Goal: Task Accomplishment & Management: Use online tool/utility

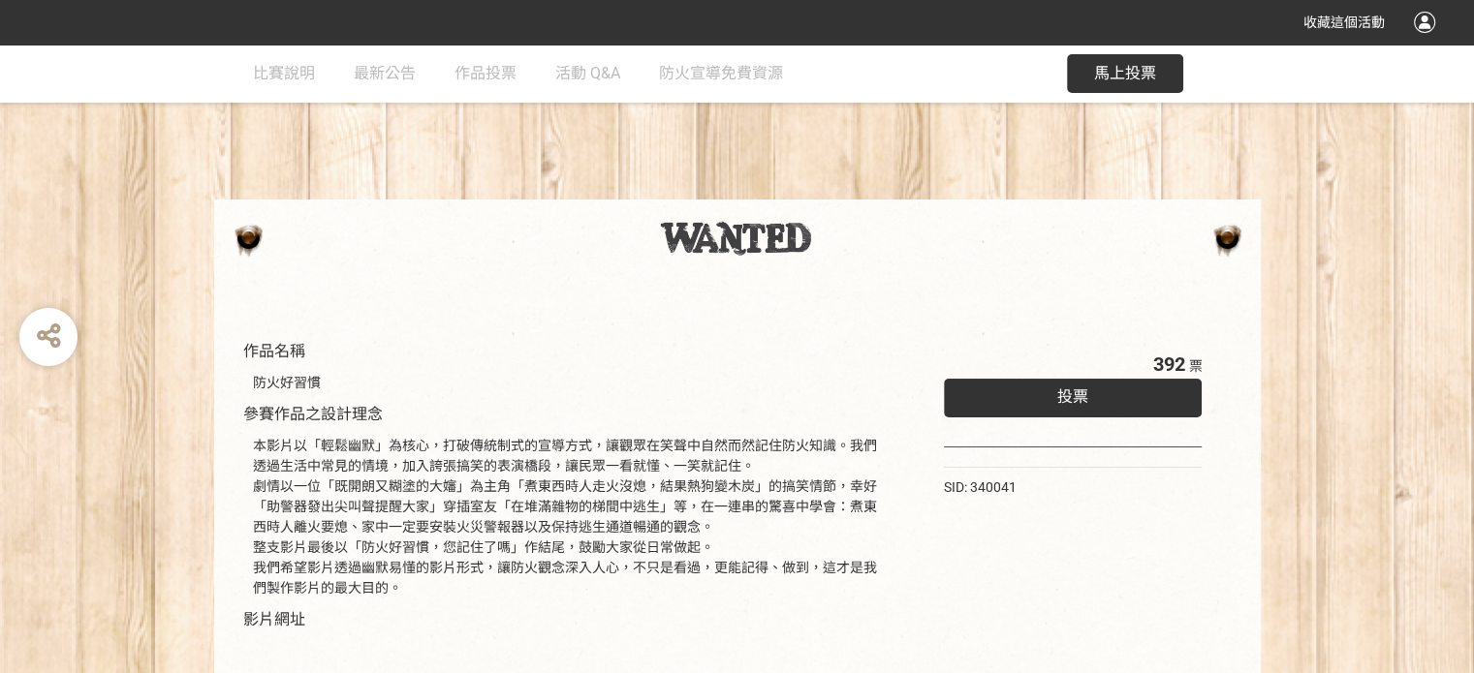
click at [965, 397] on div "投票" at bounding box center [1073, 398] width 259 height 39
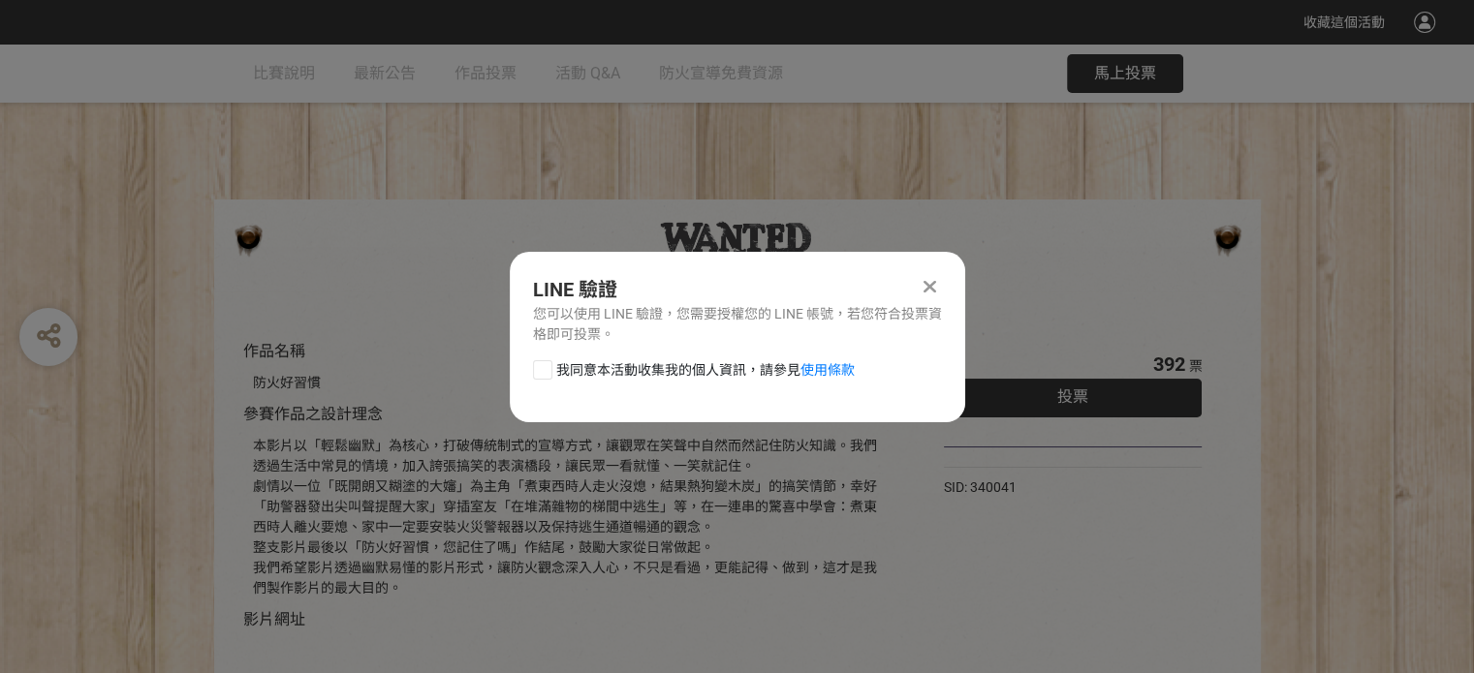
click at [554, 379] on div "我同意本活動收集我的個人資訊，請參見 使用條款" at bounding box center [737, 379] width 455 height 39
click at [546, 374] on div at bounding box center [542, 369] width 19 height 19
checkbox input "true"
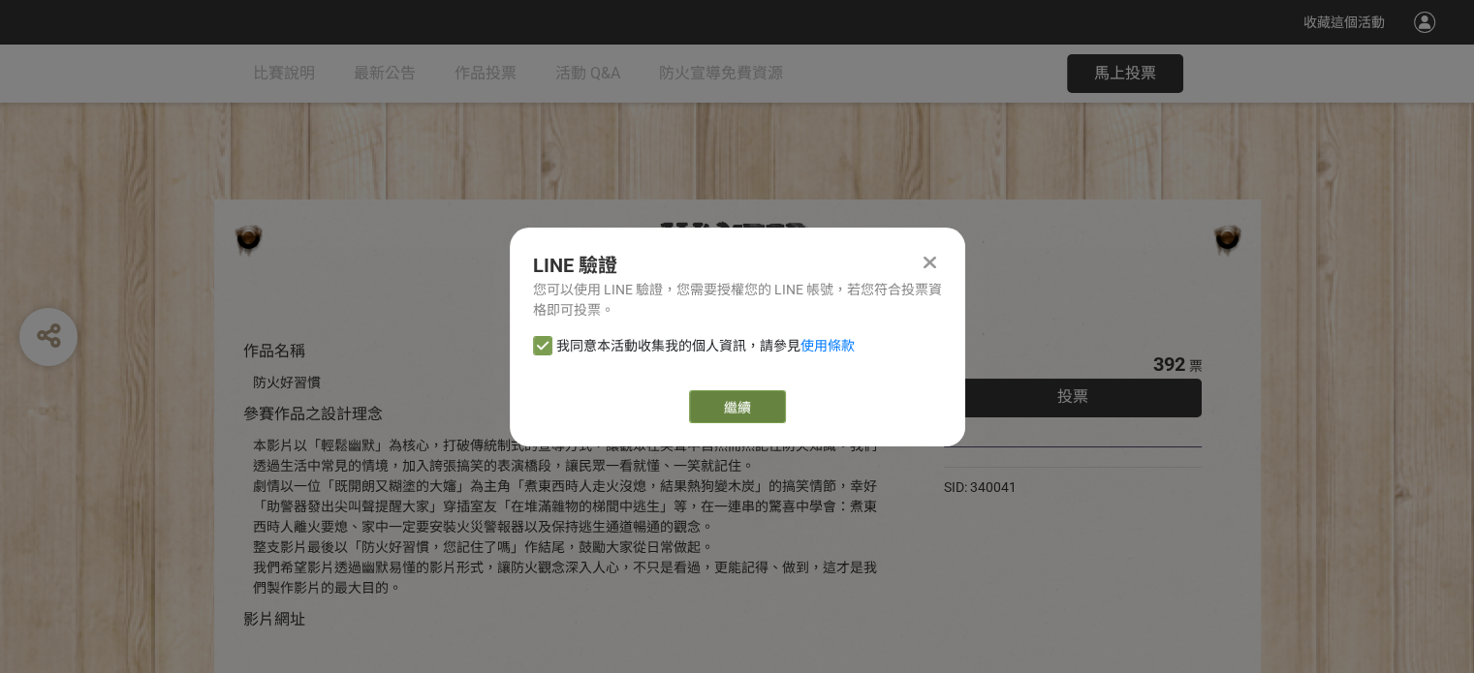
click at [718, 402] on link "繼續" at bounding box center [737, 406] width 97 height 33
click at [749, 406] on link "繼續" at bounding box center [737, 406] width 97 height 33
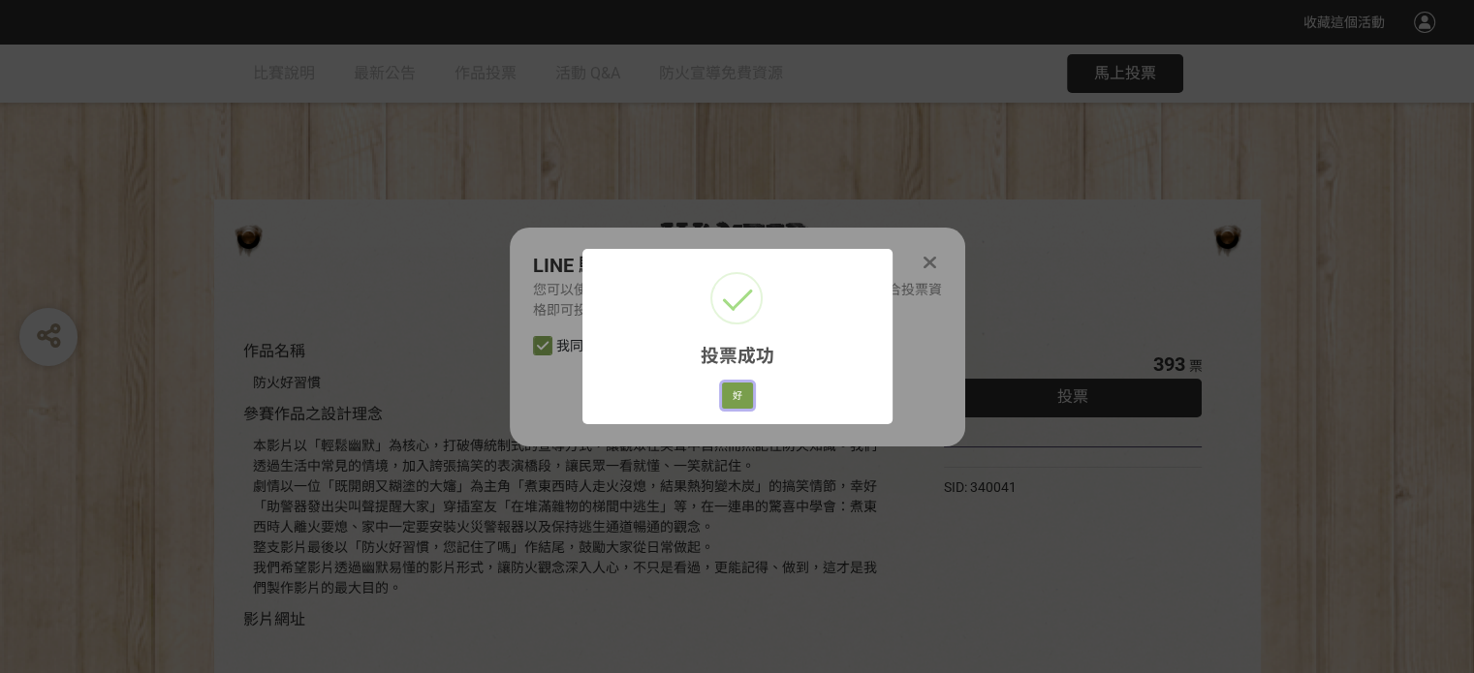
click at [741, 393] on button "好" at bounding box center [737, 396] width 31 height 27
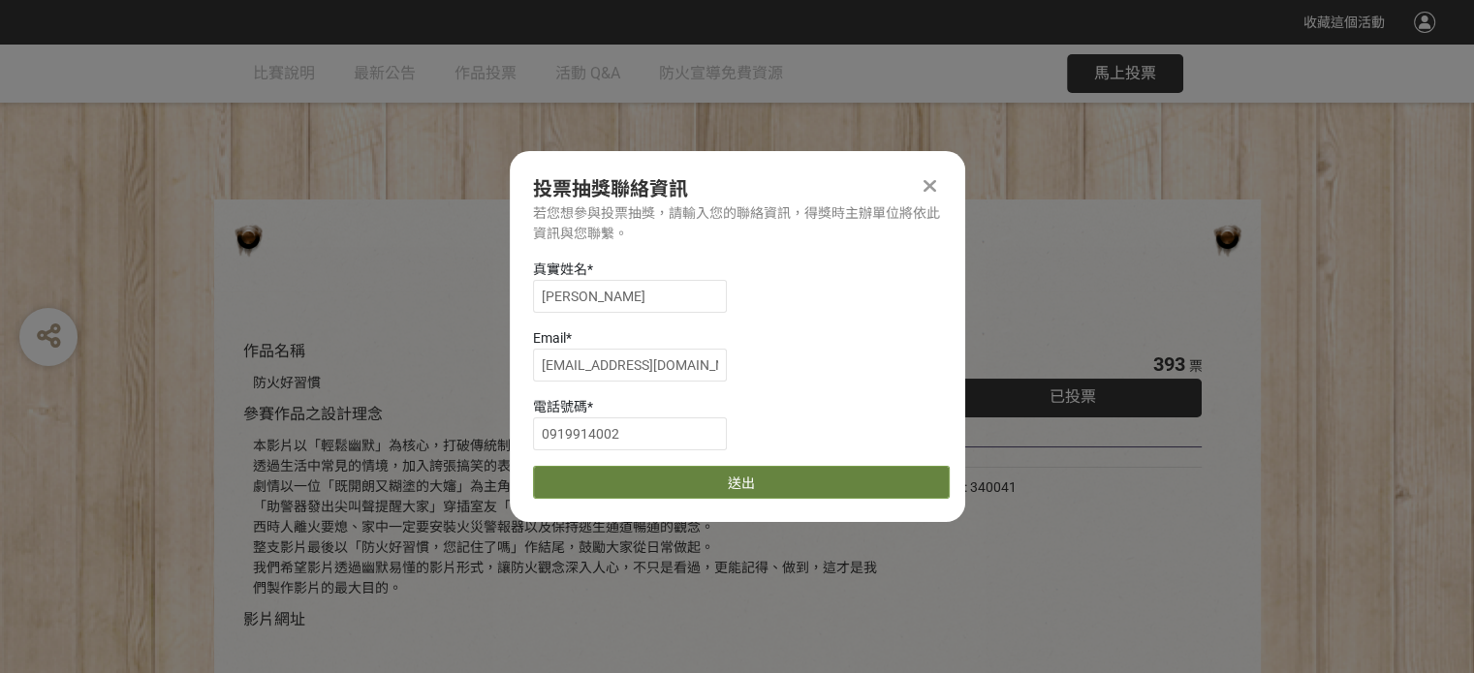
click at [859, 485] on button "送出" at bounding box center [741, 482] width 417 height 33
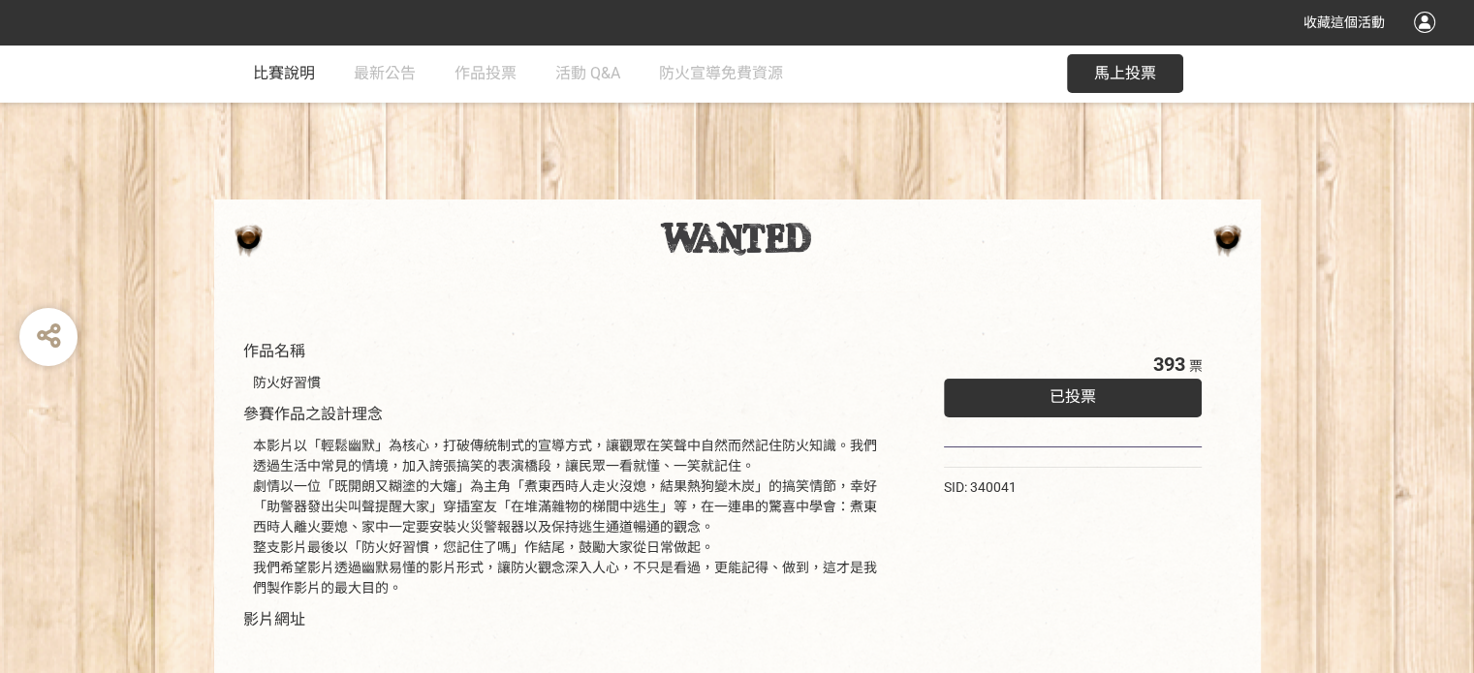
click at [267, 75] on span "比賽說明" at bounding box center [284, 73] width 62 height 18
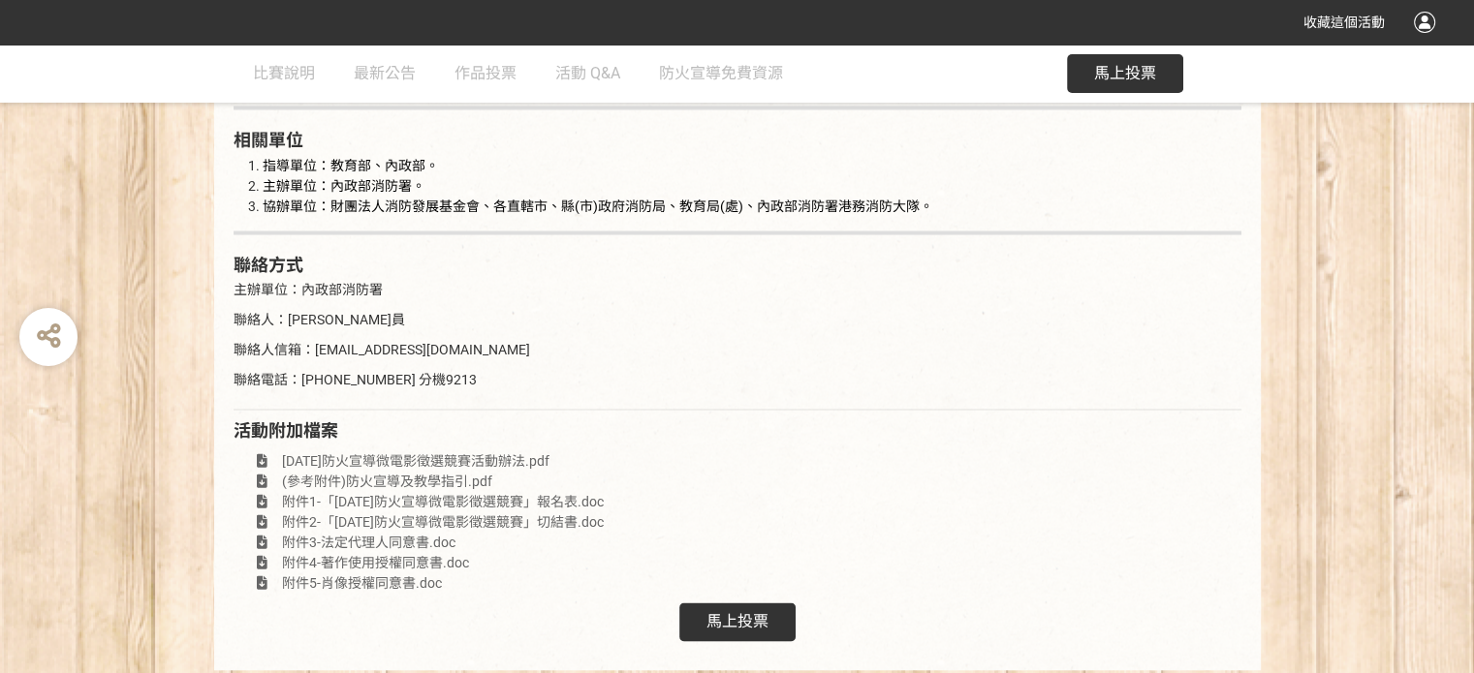
scroll to position [3714, 0]
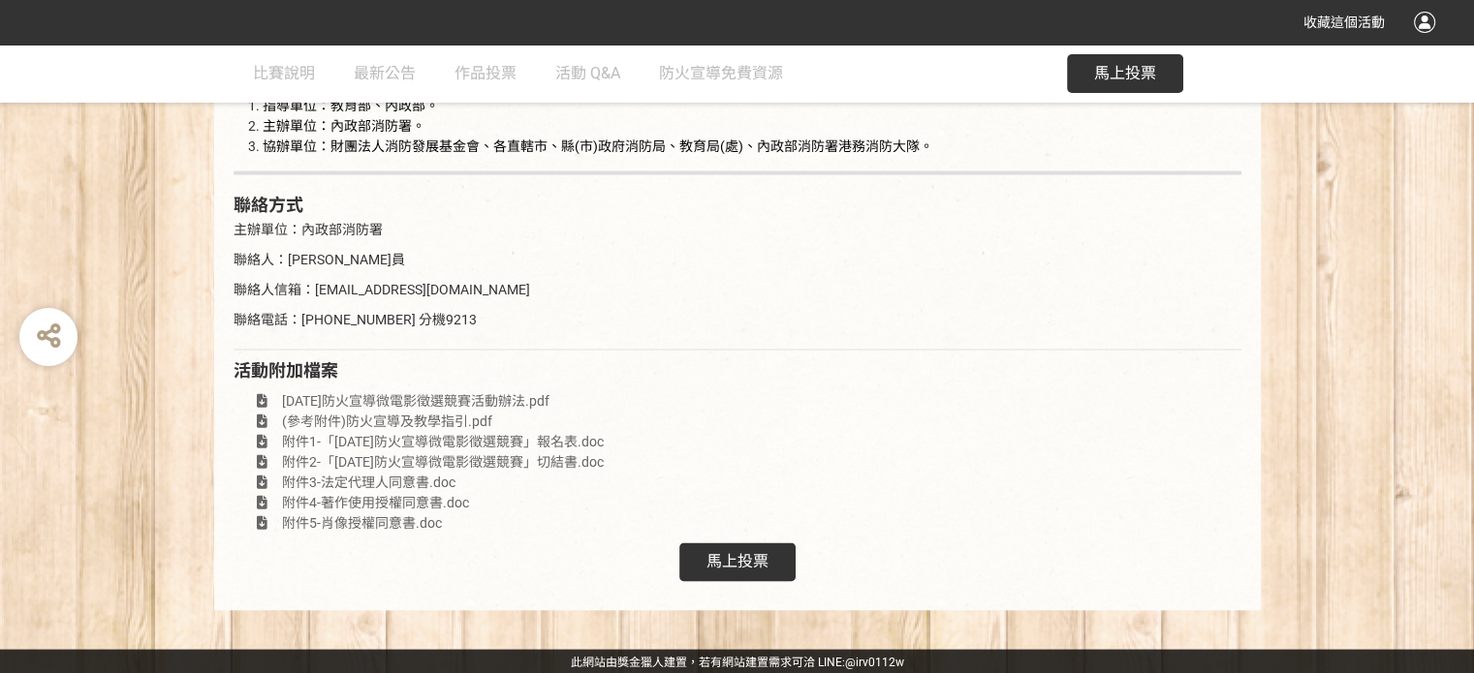
click at [767, 553] on span "馬上投票" at bounding box center [737, 561] width 62 height 18
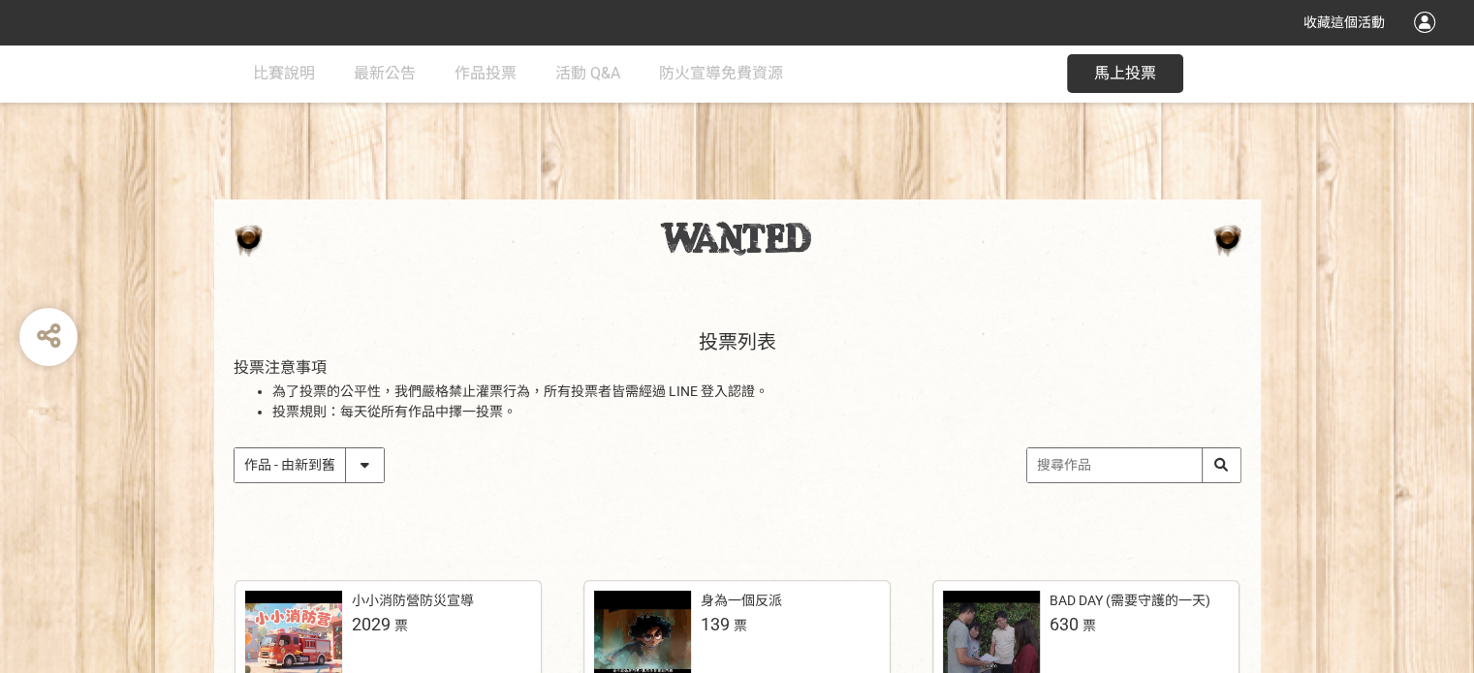
click at [367, 464] on select "作品 - 由新到舊 作品 - 由舊到新 票數 - 由多到少 票數 - 由少到多" at bounding box center [308, 466] width 149 height 34
select select "vote"
click at [234, 449] on select "作品 - 由新到舊 作品 - 由舊到新 票數 - 由多到少 票數 - 由少到多" at bounding box center [308, 466] width 149 height 34
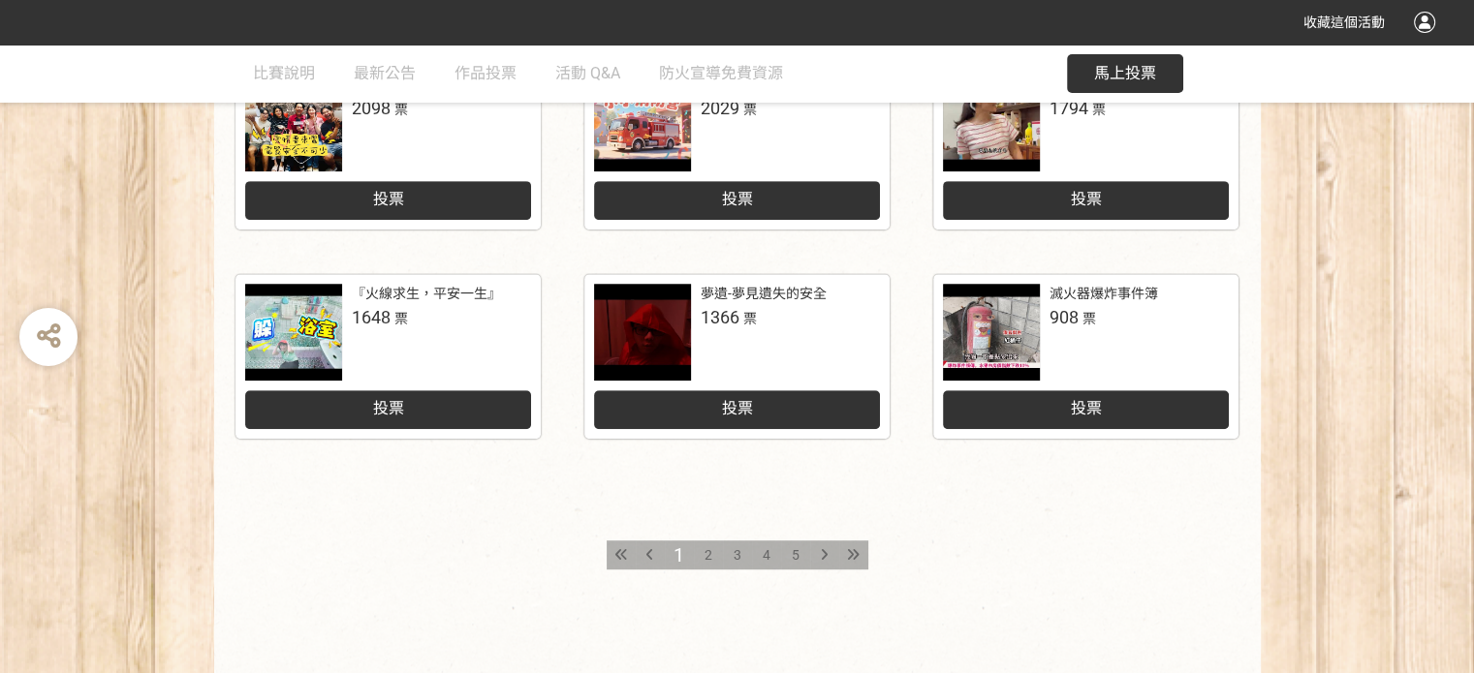
scroll to position [969, 0]
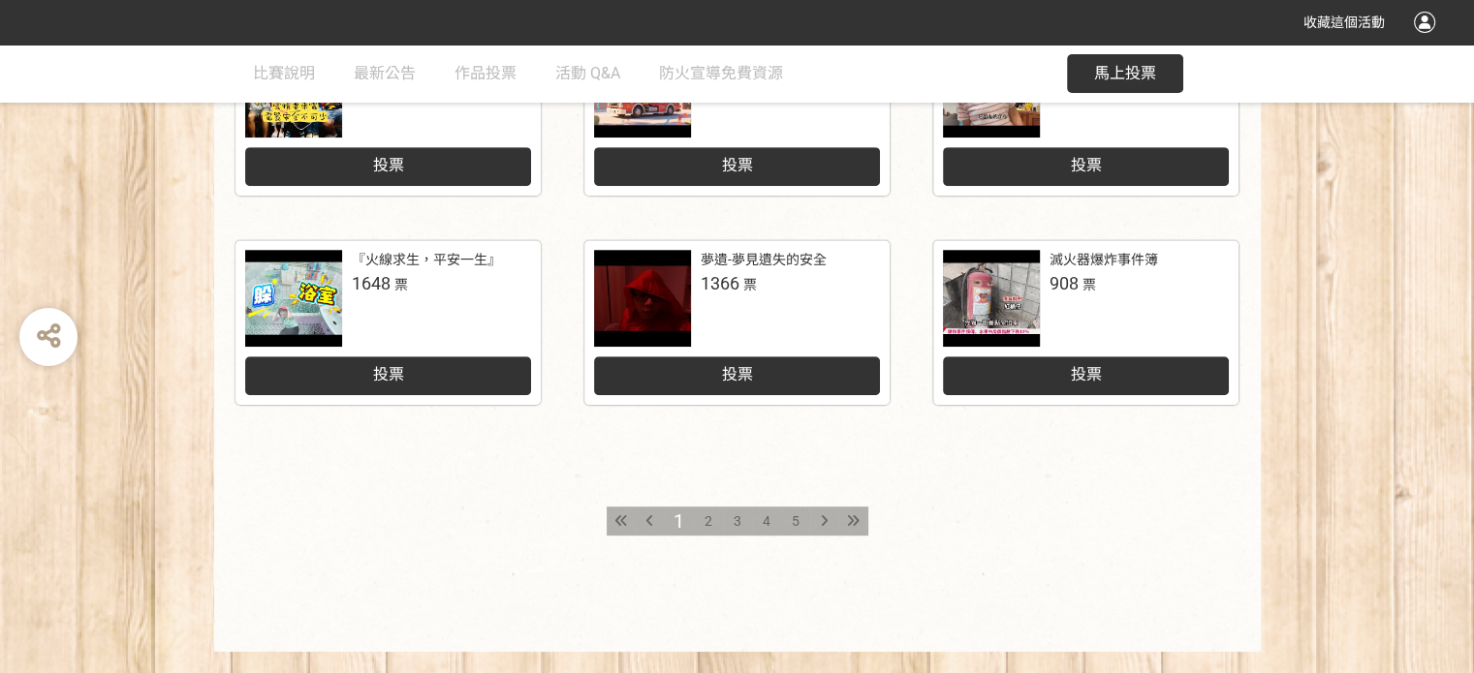
click at [708, 525] on span "2" at bounding box center [708, 522] width 8 height 16
